Goal: Transaction & Acquisition: Purchase product/service

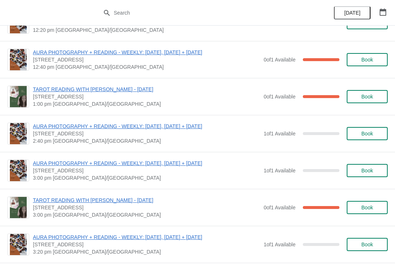
scroll to position [1047, 0]
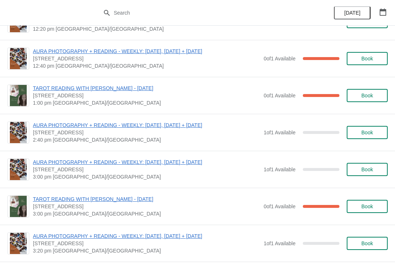
click at [370, 133] on span "Book" at bounding box center [367, 132] width 12 height 6
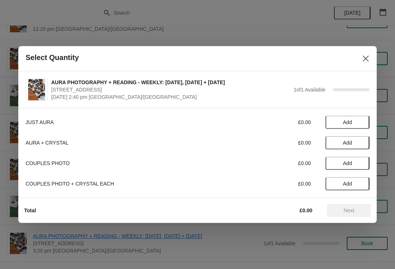
click at [349, 166] on span "Add" at bounding box center [347, 163] width 9 height 6
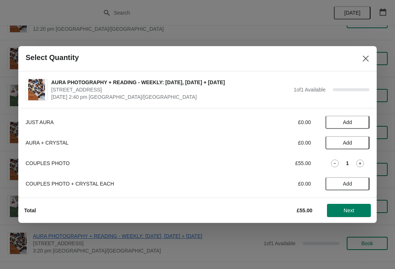
click at [333, 162] on icon at bounding box center [335, 163] width 8 height 8
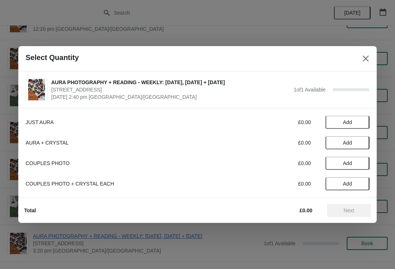
click at [368, 56] on icon "Close" at bounding box center [366, 59] width 6 height 6
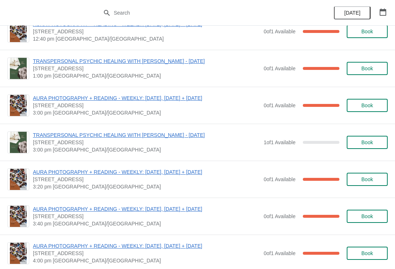
scroll to position [351, 0]
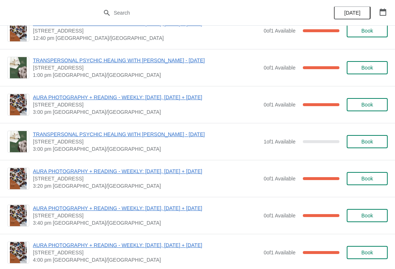
click at [378, 135] on button "Book" at bounding box center [367, 141] width 41 height 13
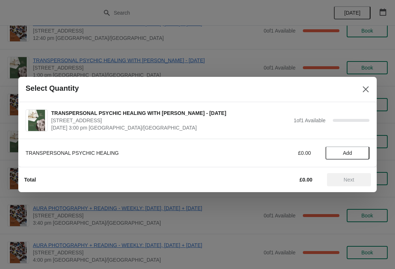
click at [359, 152] on span "Add" at bounding box center [347, 153] width 31 height 6
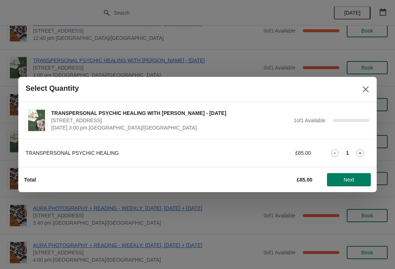
click at [344, 184] on button "Next" at bounding box center [349, 179] width 44 height 13
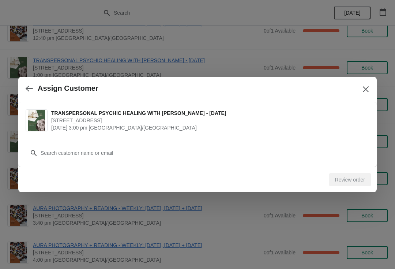
click at [122, 143] on div "Customer" at bounding box center [198, 149] width 344 height 20
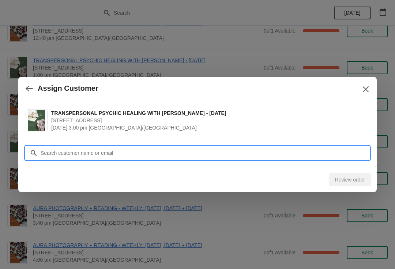
click at [132, 150] on input "Customer" at bounding box center [204, 152] width 329 height 13
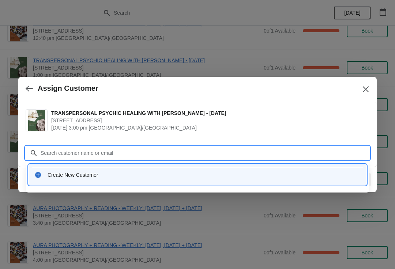
click at [93, 178] on div "Create New Customer" at bounding box center [197, 174] width 332 height 15
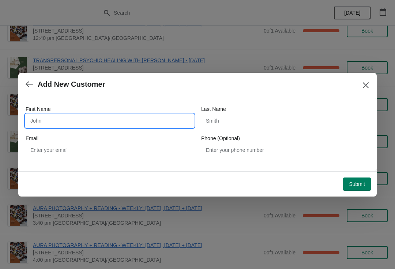
click at [78, 115] on input "First Name" at bounding box center [110, 120] width 168 height 13
type input "[PERSON_NAME]"
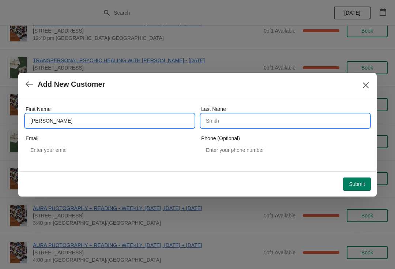
click at [240, 123] on input "Last Name" at bounding box center [285, 120] width 168 height 13
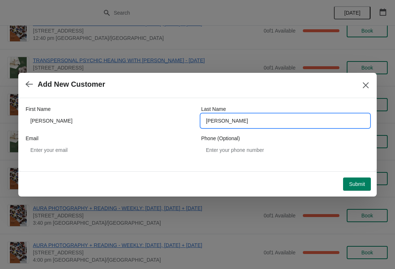
type input "[PERSON_NAME]"
click at [110, 142] on div "Email" at bounding box center [110, 138] width 168 height 7
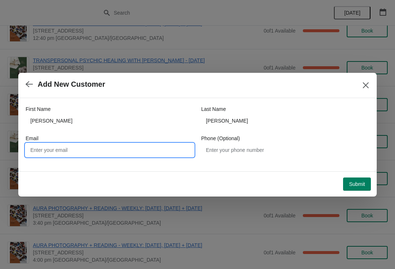
click at [104, 154] on input "Email" at bounding box center [110, 149] width 168 height 13
type input "[EMAIL_ADDRESS][DOMAIN_NAME]"
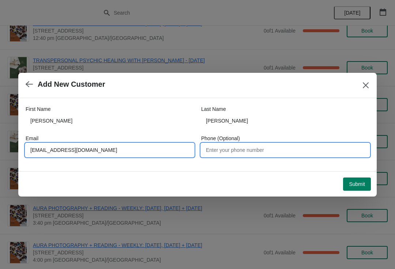
click at [270, 151] on input "Phone (Optional)" at bounding box center [285, 149] width 168 height 13
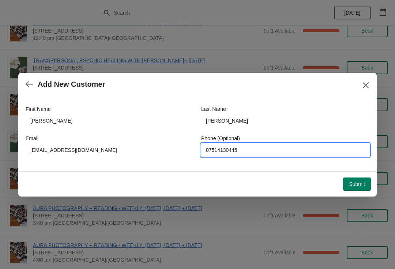
type input "07514130445"
click at [357, 183] on span "Submit" at bounding box center [357, 184] width 16 height 6
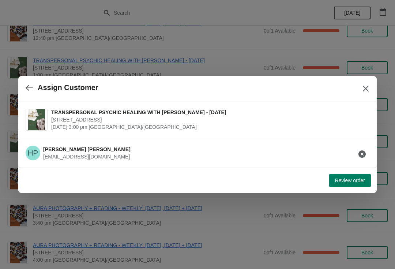
click at [358, 184] on button "Review order" at bounding box center [350, 180] width 42 height 13
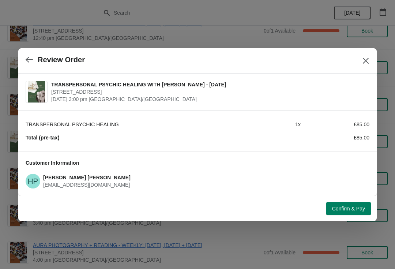
click at [360, 209] on span "Confirm & Pay" at bounding box center [348, 209] width 33 height 6
